Goal: Book appointment/travel/reservation

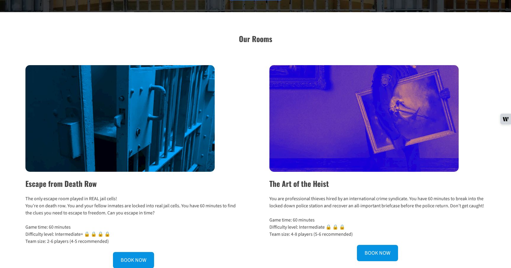
scroll to position [249, 0]
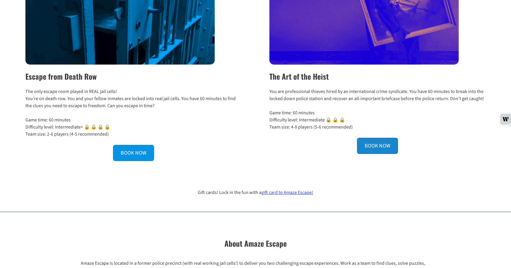
click at [380, 154] on link "BOOK NOW" at bounding box center [377, 146] width 41 height 16
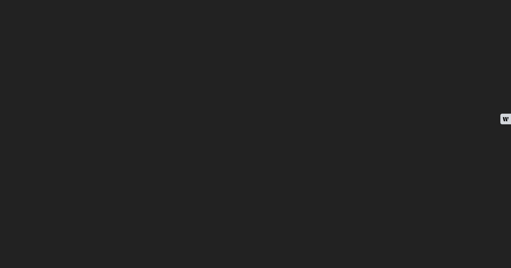
scroll to position [140, 0]
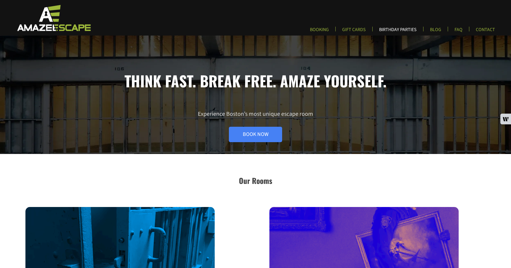
click at [374, 30] on link "BIRTHDAY PARTIES" at bounding box center [397, 32] width 47 height 10
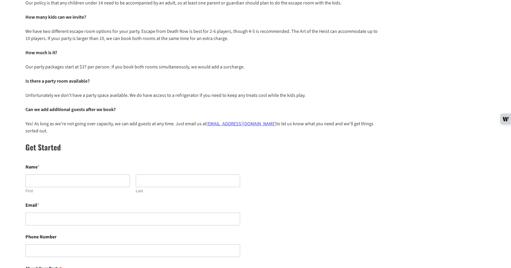
scroll to position [249, 0]
